Goal: Find specific page/section: Find specific page/section

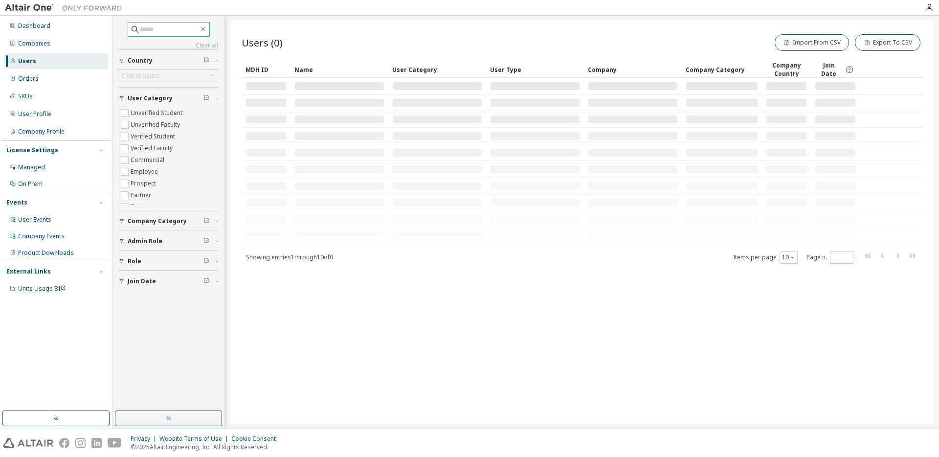
click at [144, 35] on span at bounding box center [169, 29] width 82 height 15
click at [149, 30] on input "text" at bounding box center [169, 29] width 59 height 10
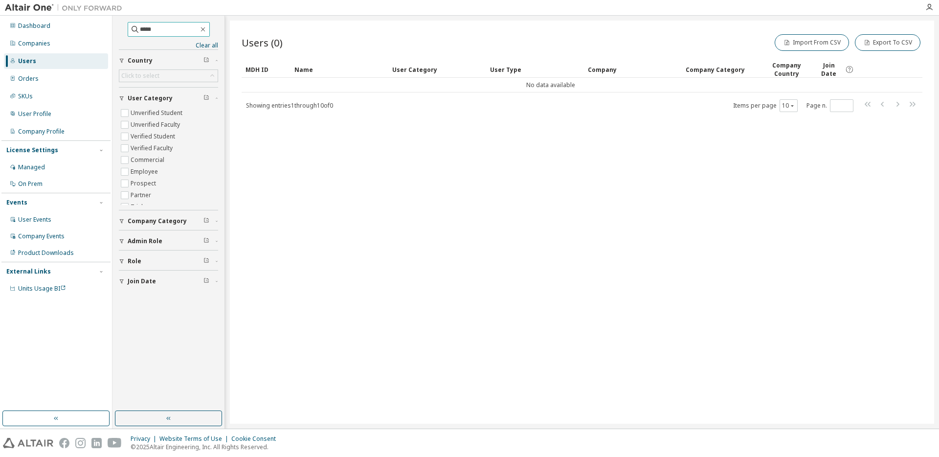
type input "****"
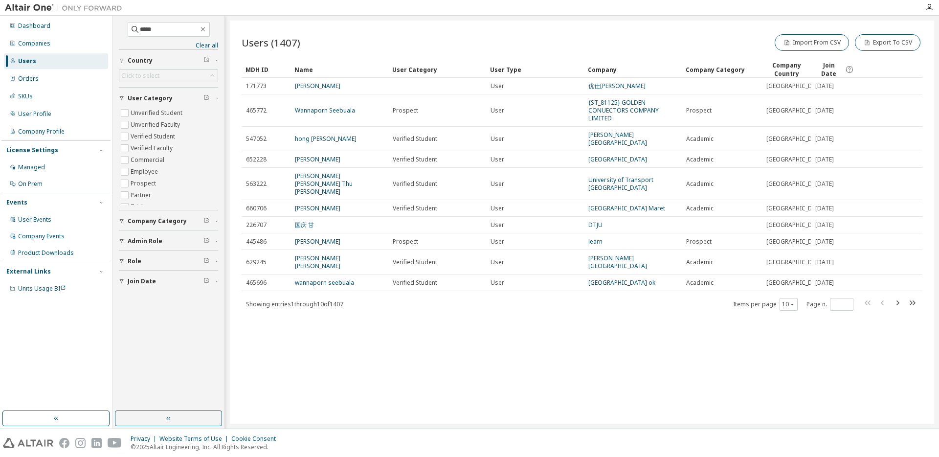
click at [900, 297] on icon "button" at bounding box center [897, 303] width 12 height 12
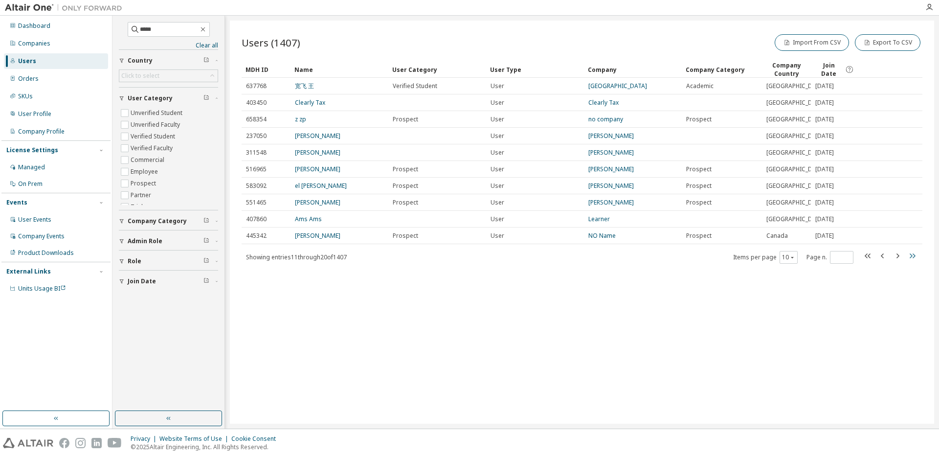
click at [909, 258] on icon "button" at bounding box center [912, 255] width 6 height 5
type input "***"
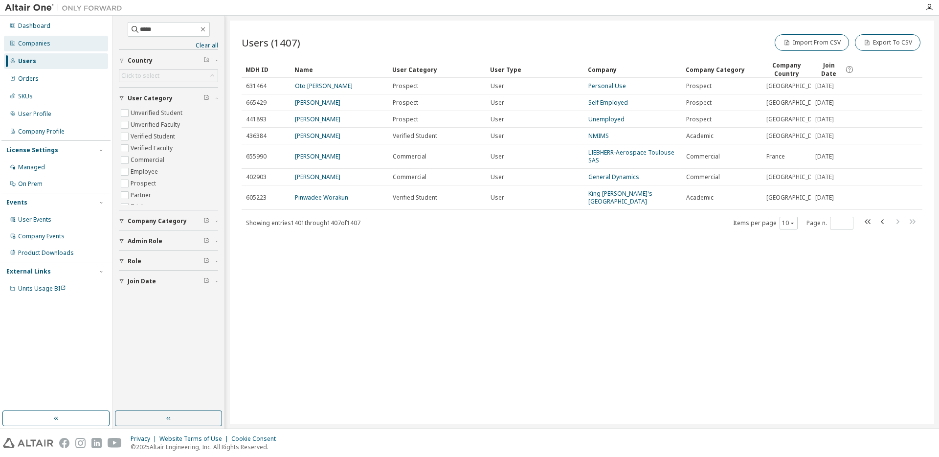
click at [61, 43] on div "Companies" at bounding box center [56, 44] width 104 height 16
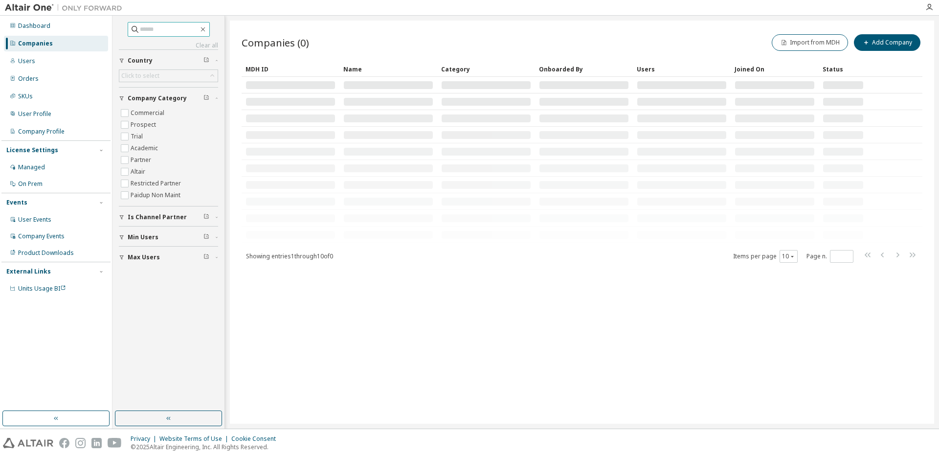
click at [141, 24] on input "text" at bounding box center [169, 29] width 59 height 10
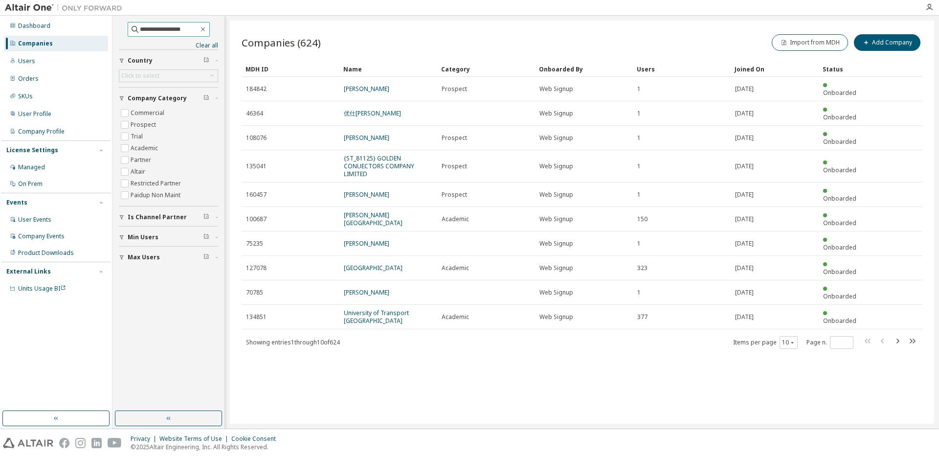
type input "**********"
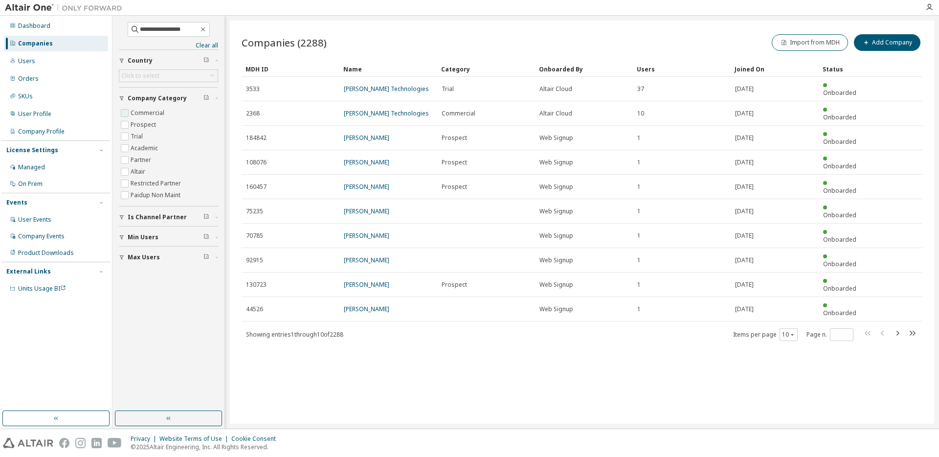
click at [147, 110] on label "Commercial" at bounding box center [149, 113] width 36 height 12
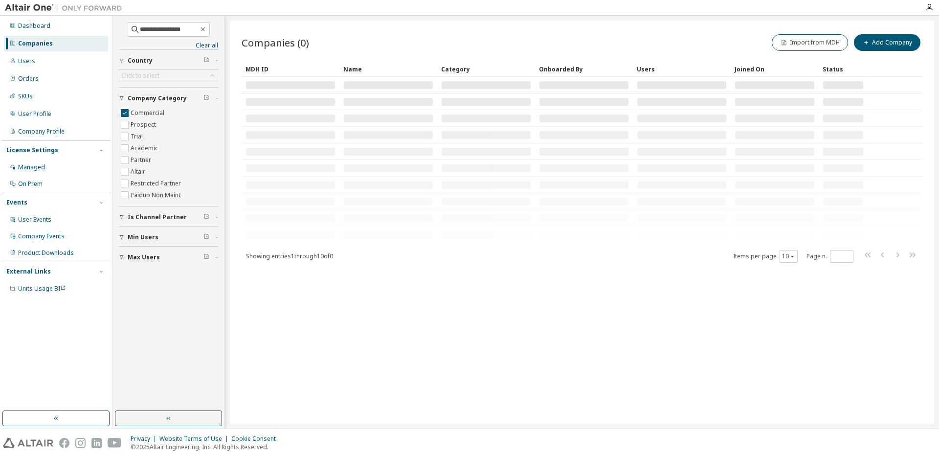
click at [534, 323] on div "Companies (0) Import from MDH Add Company Clear Load Save Save As Field Operato…" at bounding box center [582, 222] width 704 height 403
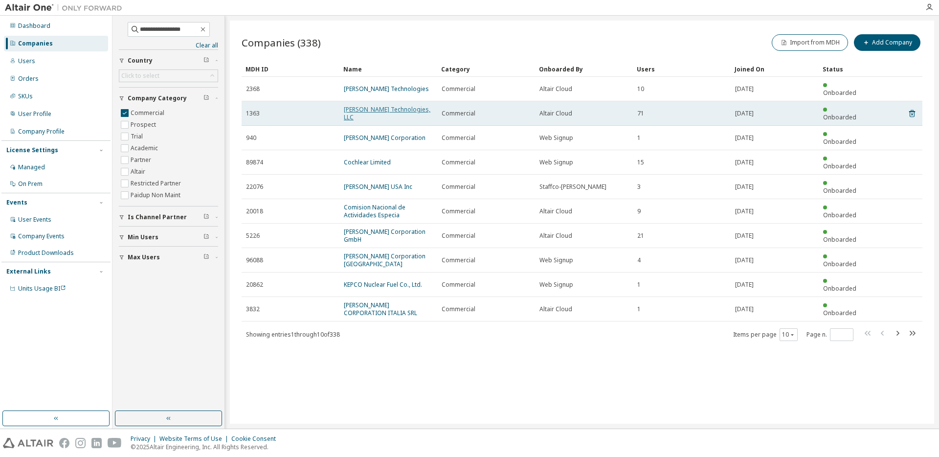
click at [360, 105] on link "[PERSON_NAME] Technologies, LLC" at bounding box center [387, 113] width 87 height 16
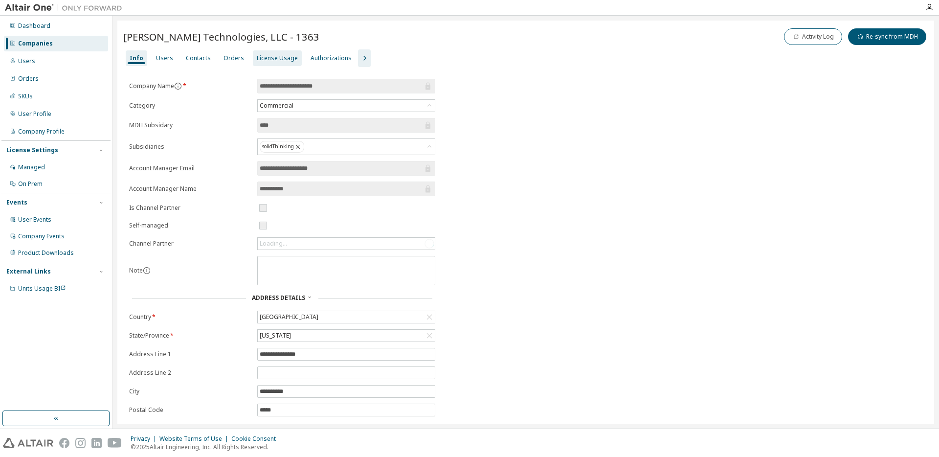
click at [262, 53] on div "License Usage" at bounding box center [277, 58] width 49 height 16
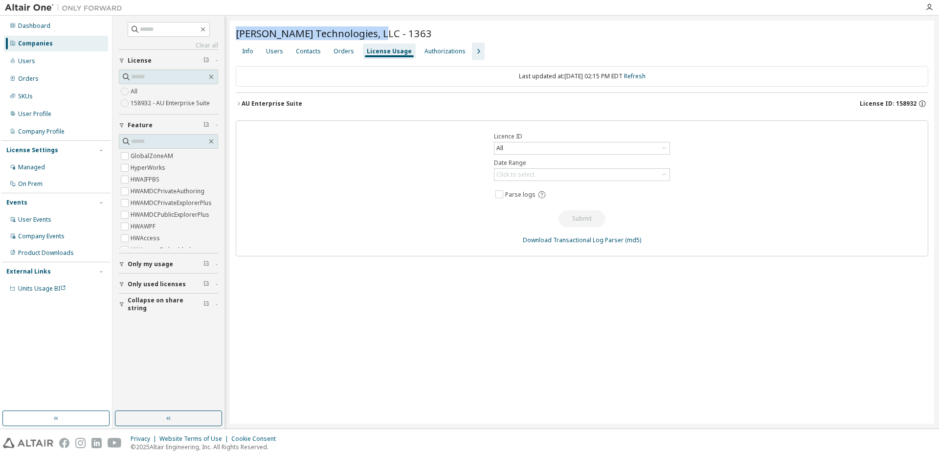
drag, startPoint x: 377, startPoint y: 34, endPoint x: 235, endPoint y: 32, distance: 141.8
click at [236, 32] on div "[PERSON_NAME] Technologies, LLC - 1363" at bounding box center [582, 33] width 692 height 14
copy span "[PERSON_NAME] Technologies, LLC - 1363"
drag, startPoint x: 274, startPoint y: 47, endPoint x: 274, endPoint y: 55, distance: 8.3
click at [274, 47] on div "Users" at bounding box center [274, 51] width 17 height 8
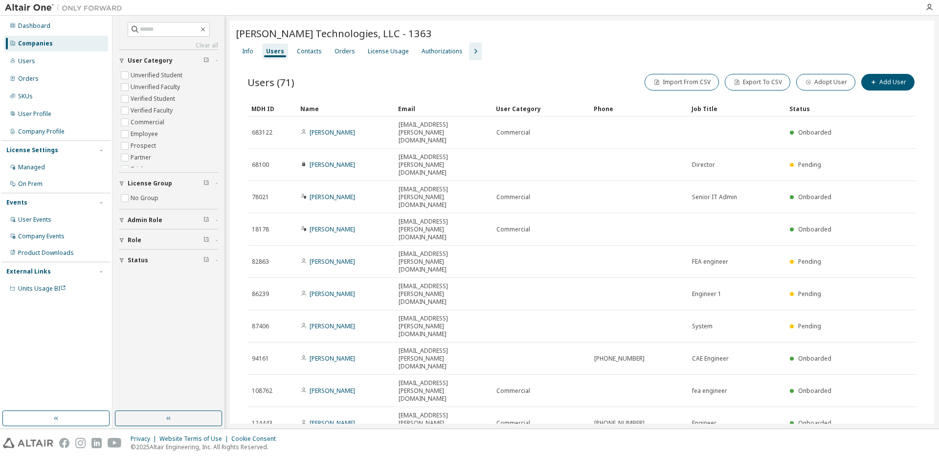
click at [891, 445] on icon "button" at bounding box center [891, 451] width 12 height 12
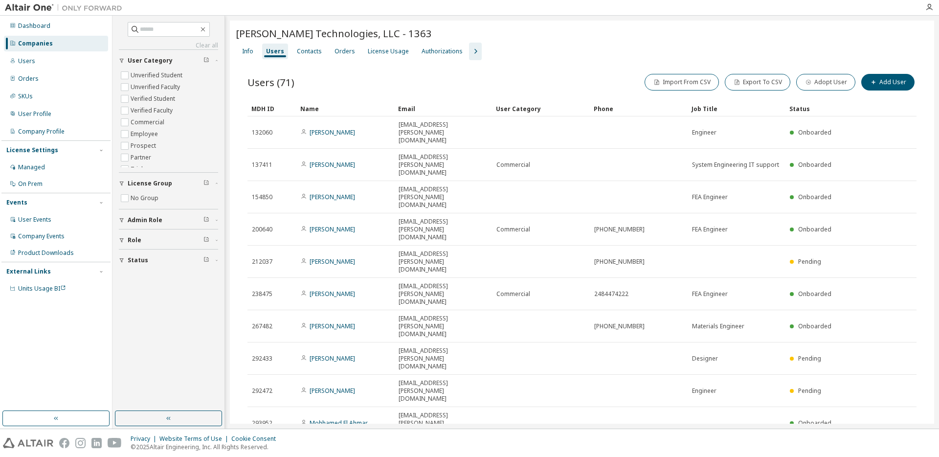
click at [891, 445] on icon "button" at bounding box center [891, 451] width 12 height 12
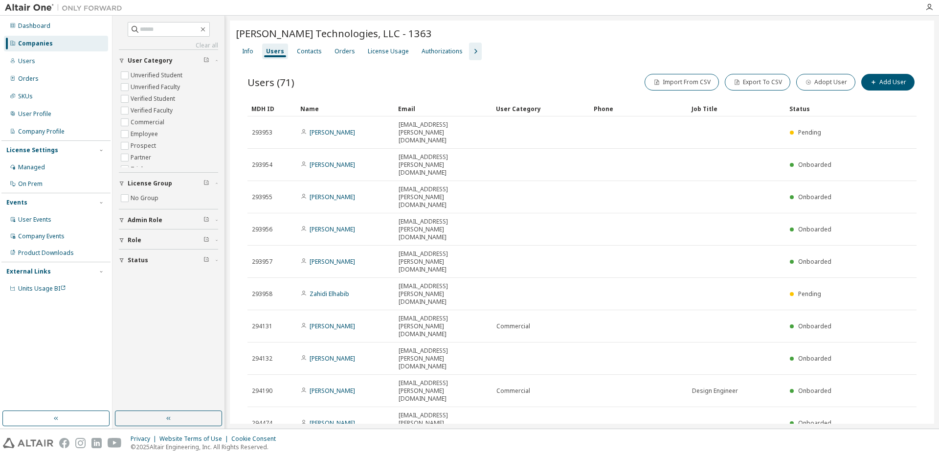
click at [890, 445] on icon "button" at bounding box center [891, 451] width 12 height 12
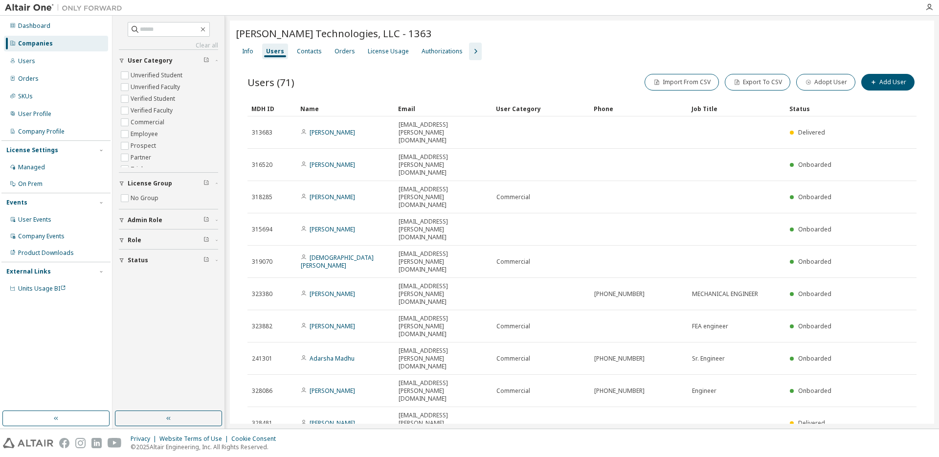
click at [433, 380] on div "[PERSON_NAME] Technologies, LLC - 1363 Clear Load Save Save As Field Operator V…" at bounding box center [582, 256] width 704 height 470
click at [889, 445] on icon "button" at bounding box center [891, 451] width 12 height 12
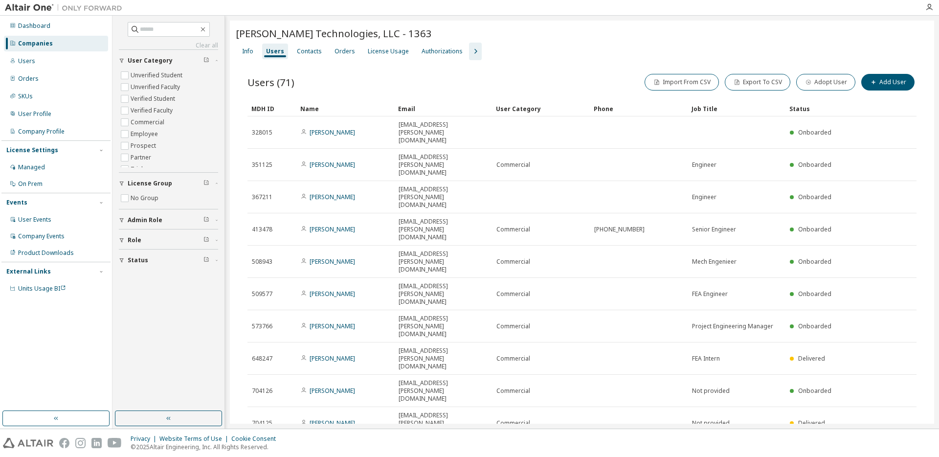
click at [889, 445] on icon "button" at bounding box center [891, 451] width 12 height 12
type input "*"
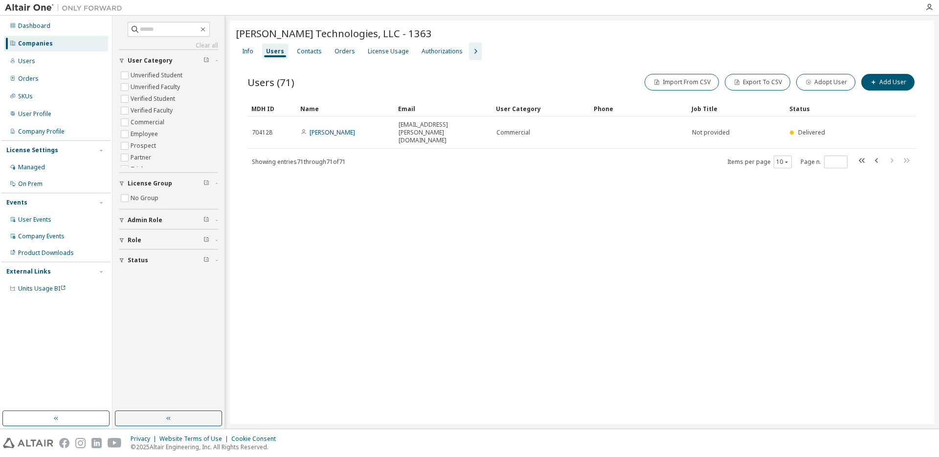
click at [725, 290] on div "[PERSON_NAME] Technologies, LLC - 1363 Clear Load Save Save As Field Operator V…" at bounding box center [582, 222] width 704 height 403
click at [462, 49] on div "Info Users Contacts Orders License Usage Authorizations" at bounding box center [582, 52] width 692 height 18
click at [469, 50] on icon "button" at bounding box center [475, 51] width 12 height 12
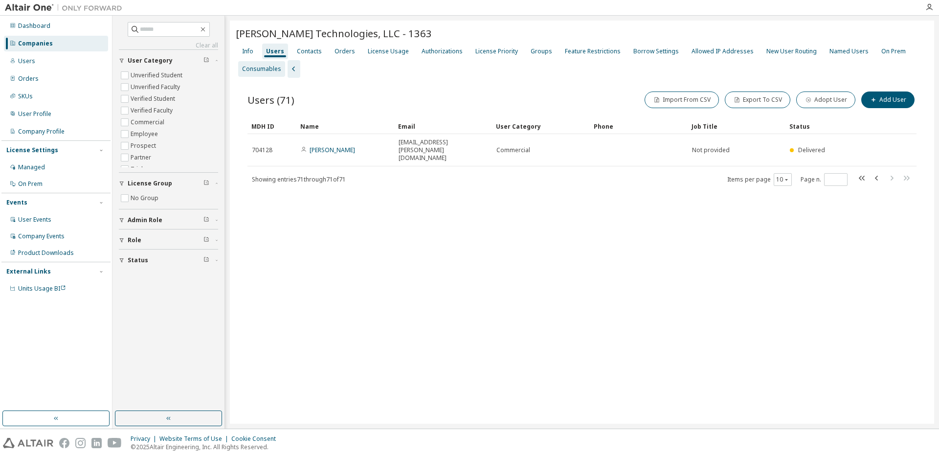
click at [829, 51] on div "Named Users" at bounding box center [848, 51] width 39 height 8
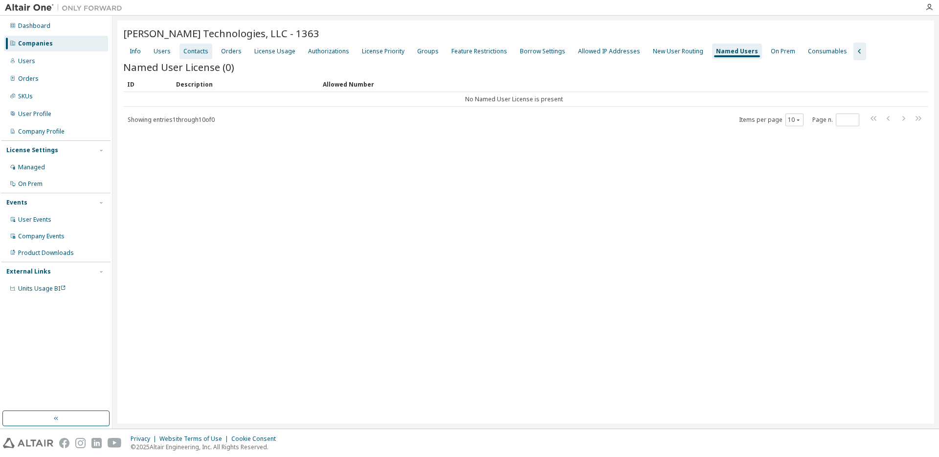
click at [196, 49] on div "Contacts" at bounding box center [195, 51] width 25 height 8
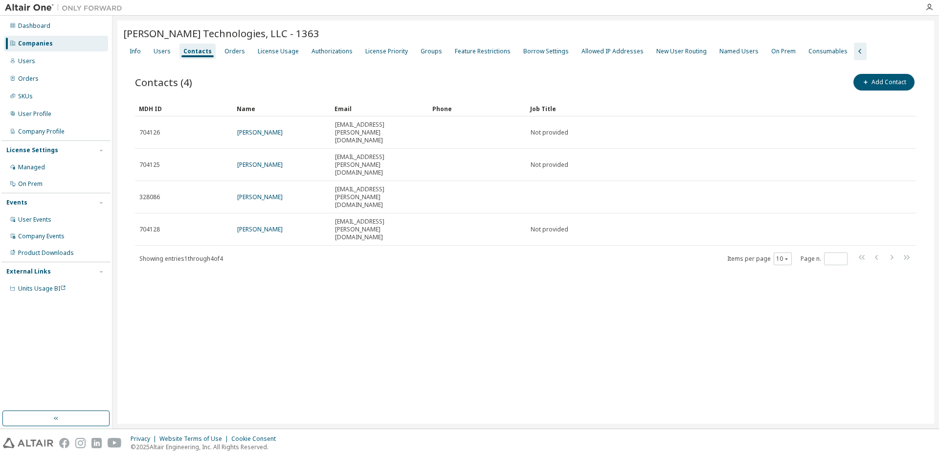
click at [287, 294] on div "[PERSON_NAME] Technologies, LLC - 1363 Clear Load Save Save As Field Operator V…" at bounding box center [525, 222] width 817 height 403
click at [303, 286] on div "[PERSON_NAME] Technologies, LLC - 1363 Clear Load Save Save As Field Operator V…" at bounding box center [525, 222] width 817 height 403
click at [397, 251] on div "Showing entries 1 through 4 of 4 Items per page 10 Page n. *" at bounding box center [525, 258] width 781 height 14
